Goal: Browse casually: Explore the website without a specific task or goal

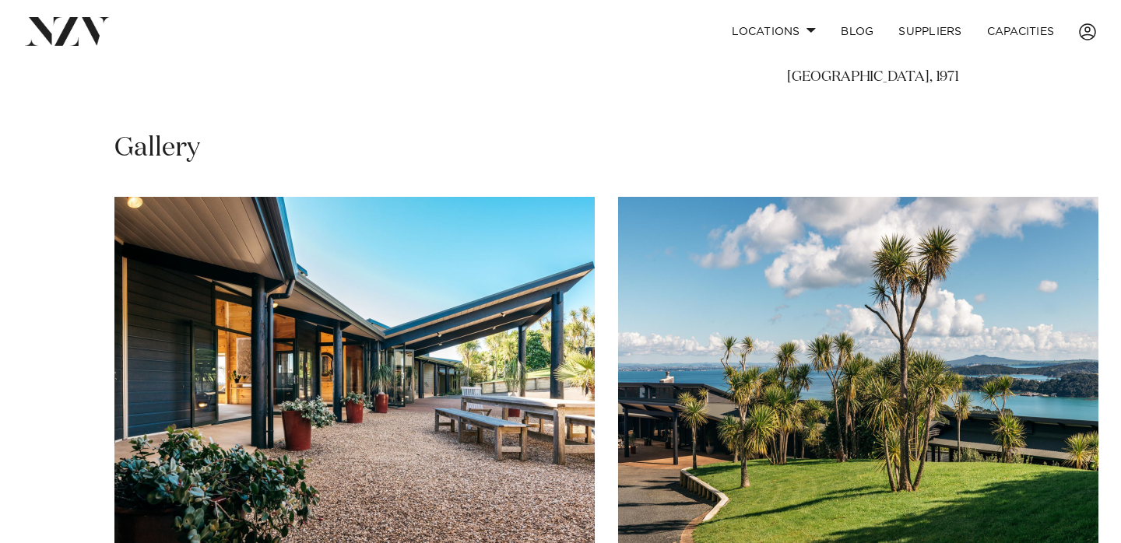
scroll to position [911, 0]
click at [445, 420] on img "1 / 12" at bounding box center [354, 372] width 480 height 353
